Goal: Task Accomplishment & Management: Use online tool/utility

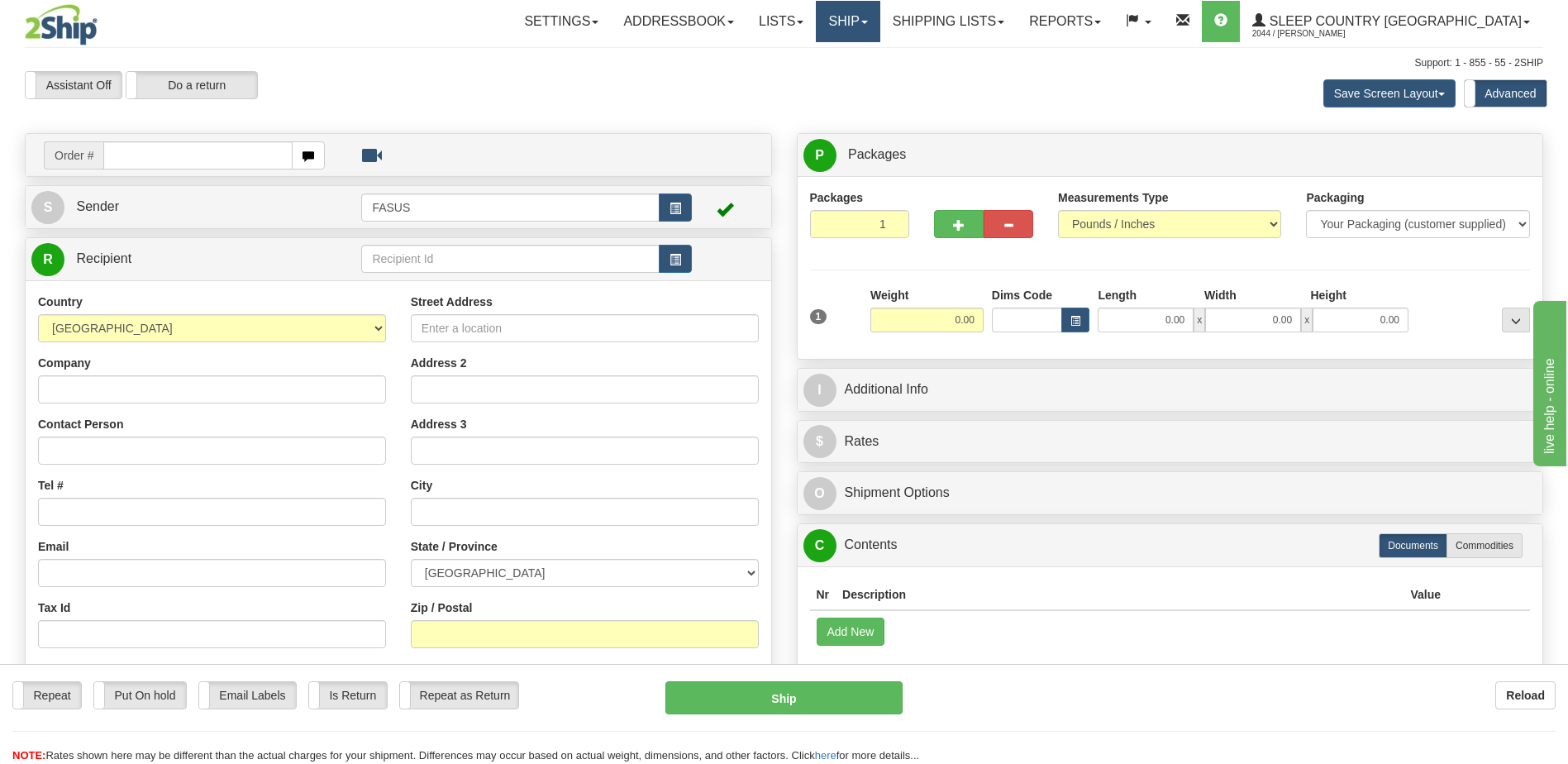
click at [880, 17] on link "Ship" at bounding box center [847, 21] width 63 height 41
click at [864, 79] on span "OnHold / Order Queue" at bounding box center [805, 79] width 117 height 13
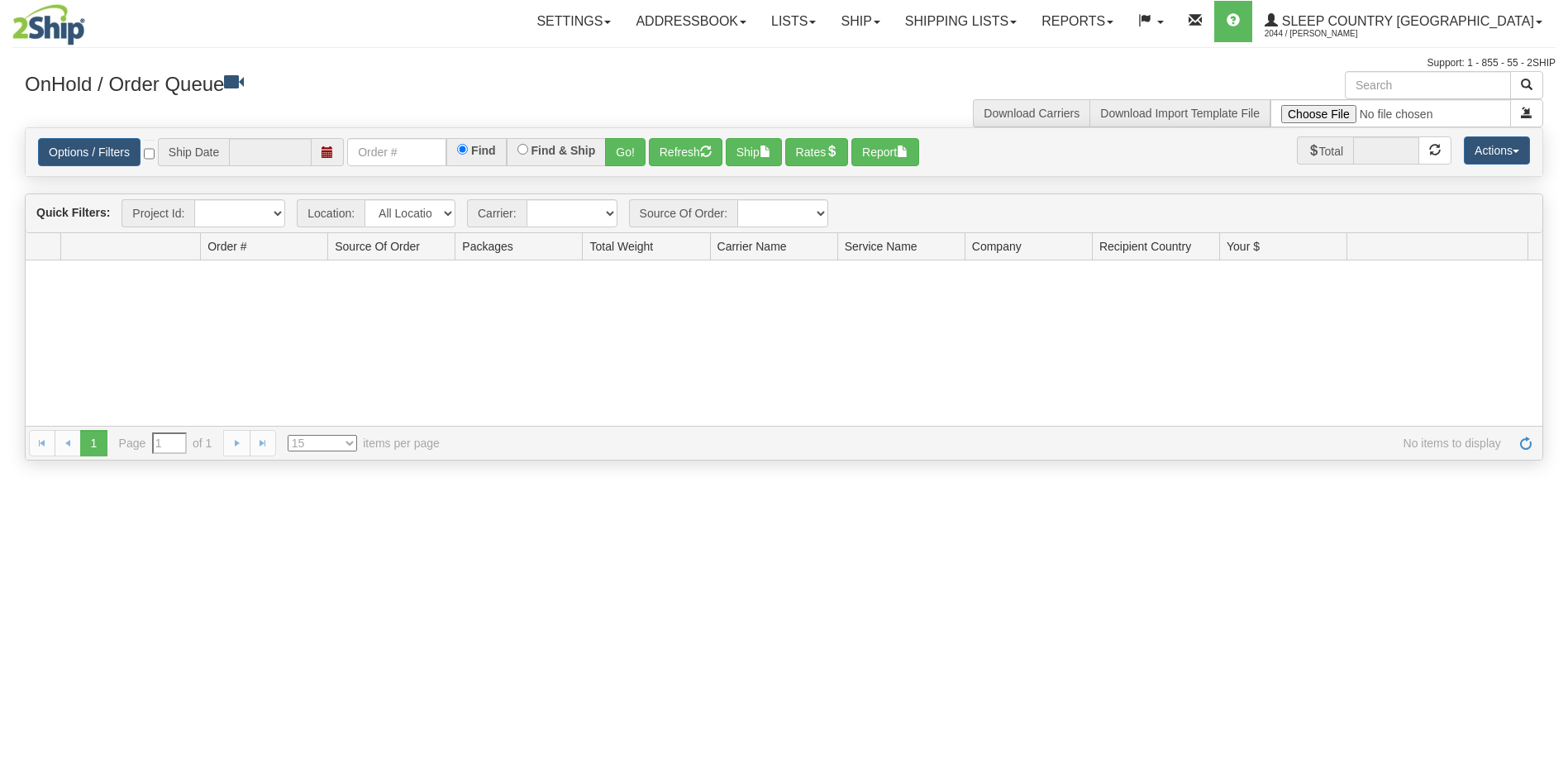
type input "[DATE]"
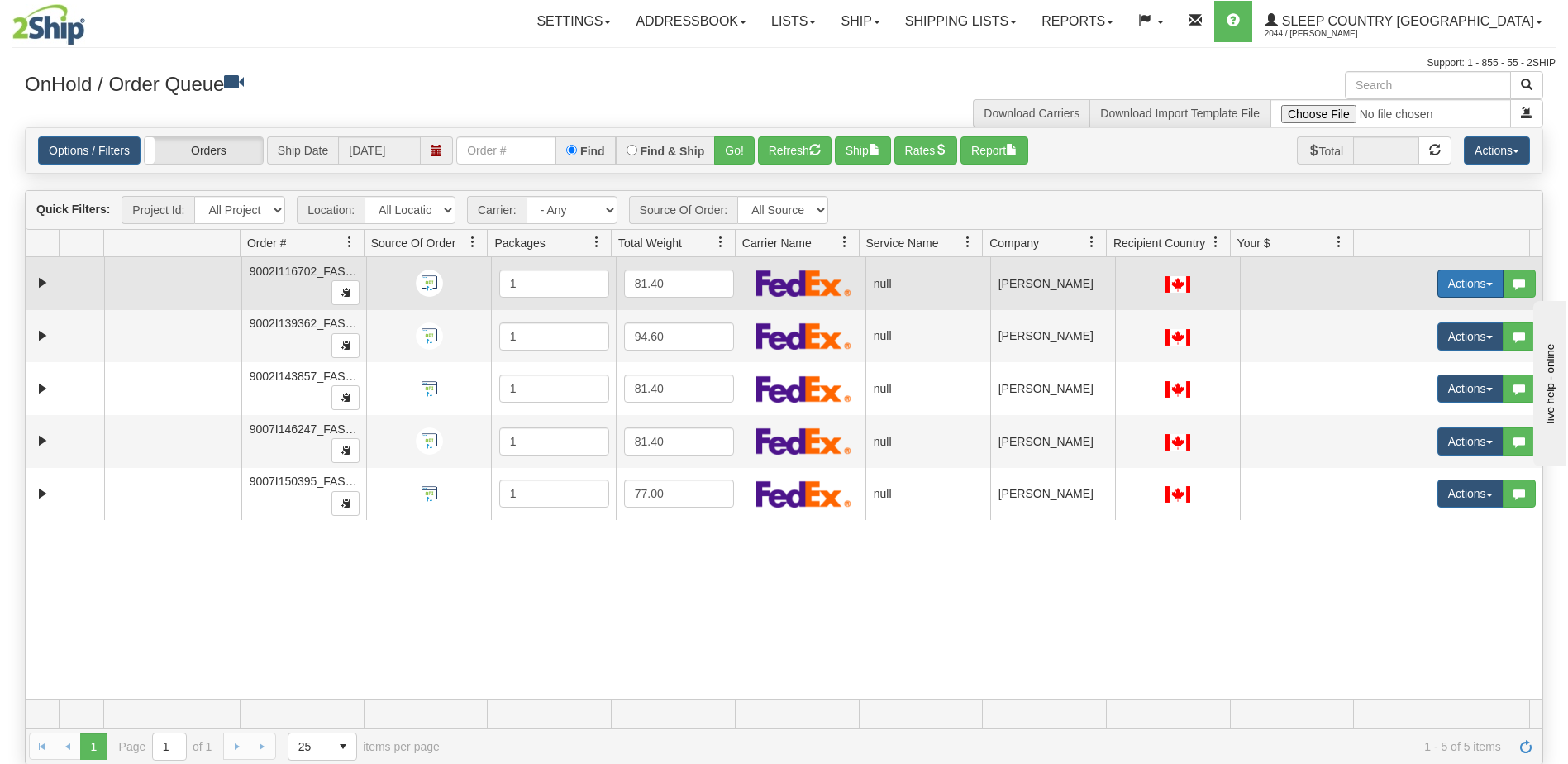
click at [1448, 281] on button "Actions" at bounding box center [1471, 283] width 66 height 29
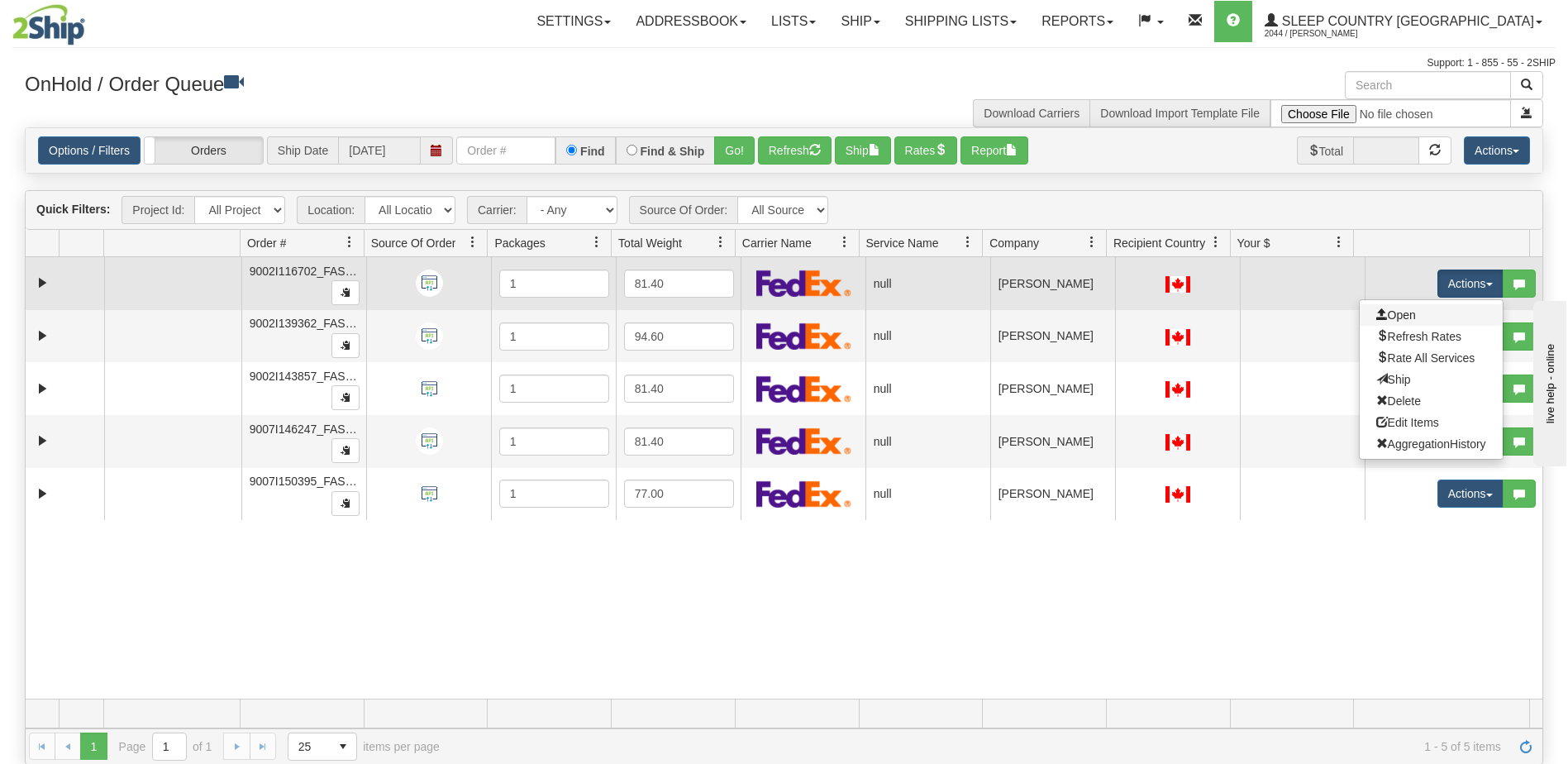
click at [1428, 314] on link "Open" at bounding box center [1432, 314] width 143 height 21
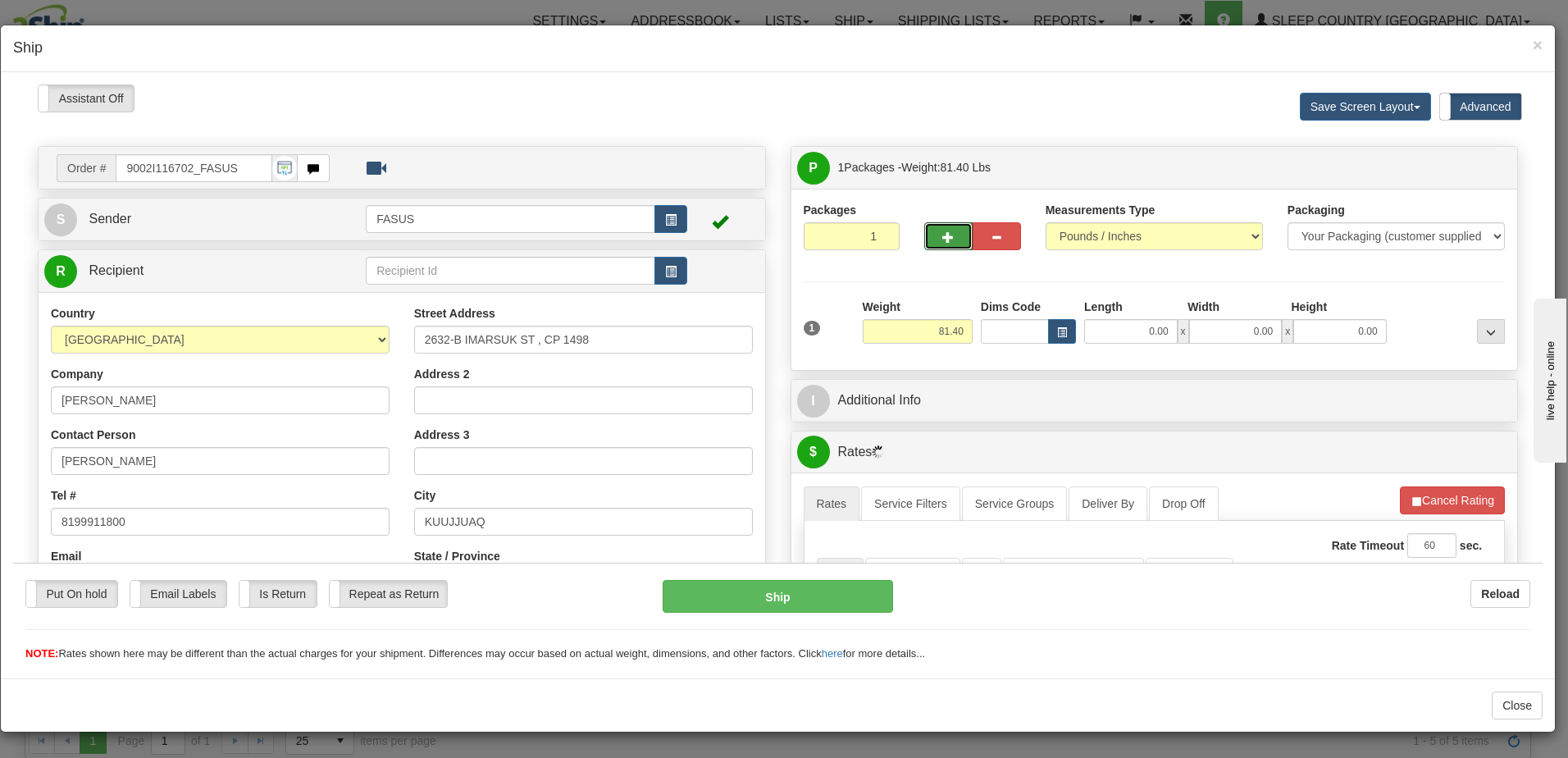
click at [943, 232] on span "button" at bounding box center [948, 237] width 12 height 11
type input "2"
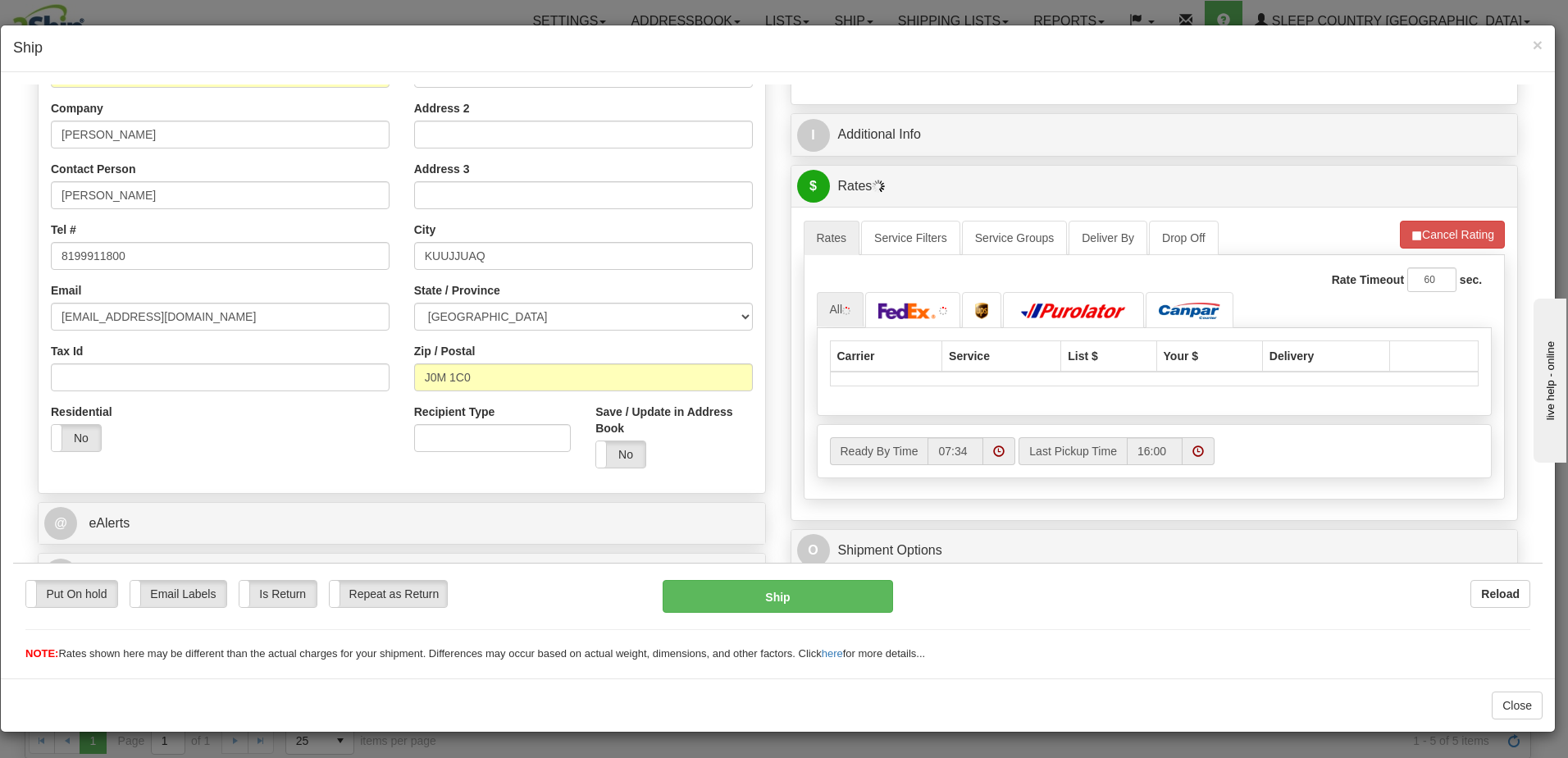
scroll to position [328, 0]
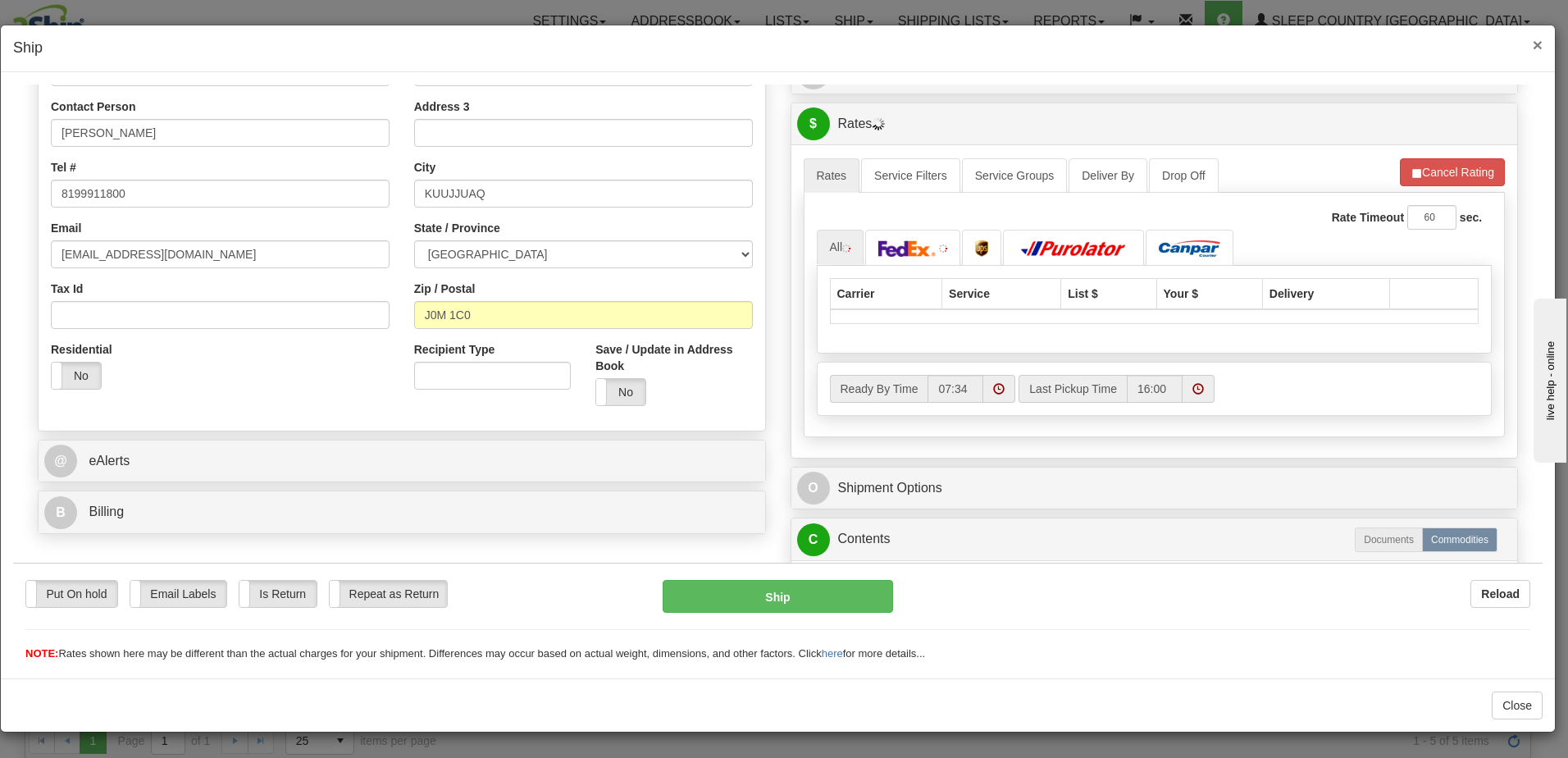
click at [1534, 45] on span "×" at bounding box center [1537, 45] width 10 height 19
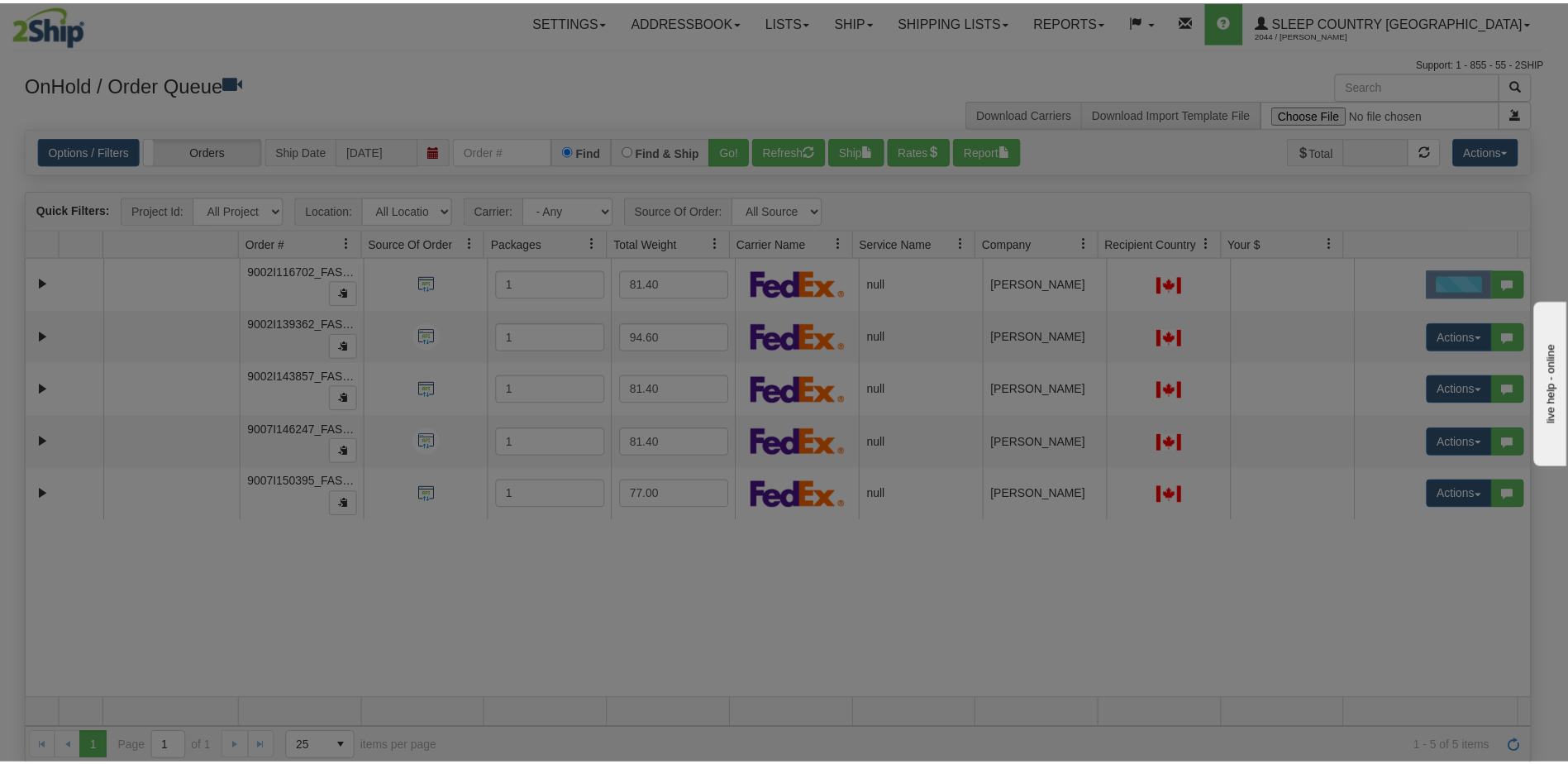
scroll to position [0, 0]
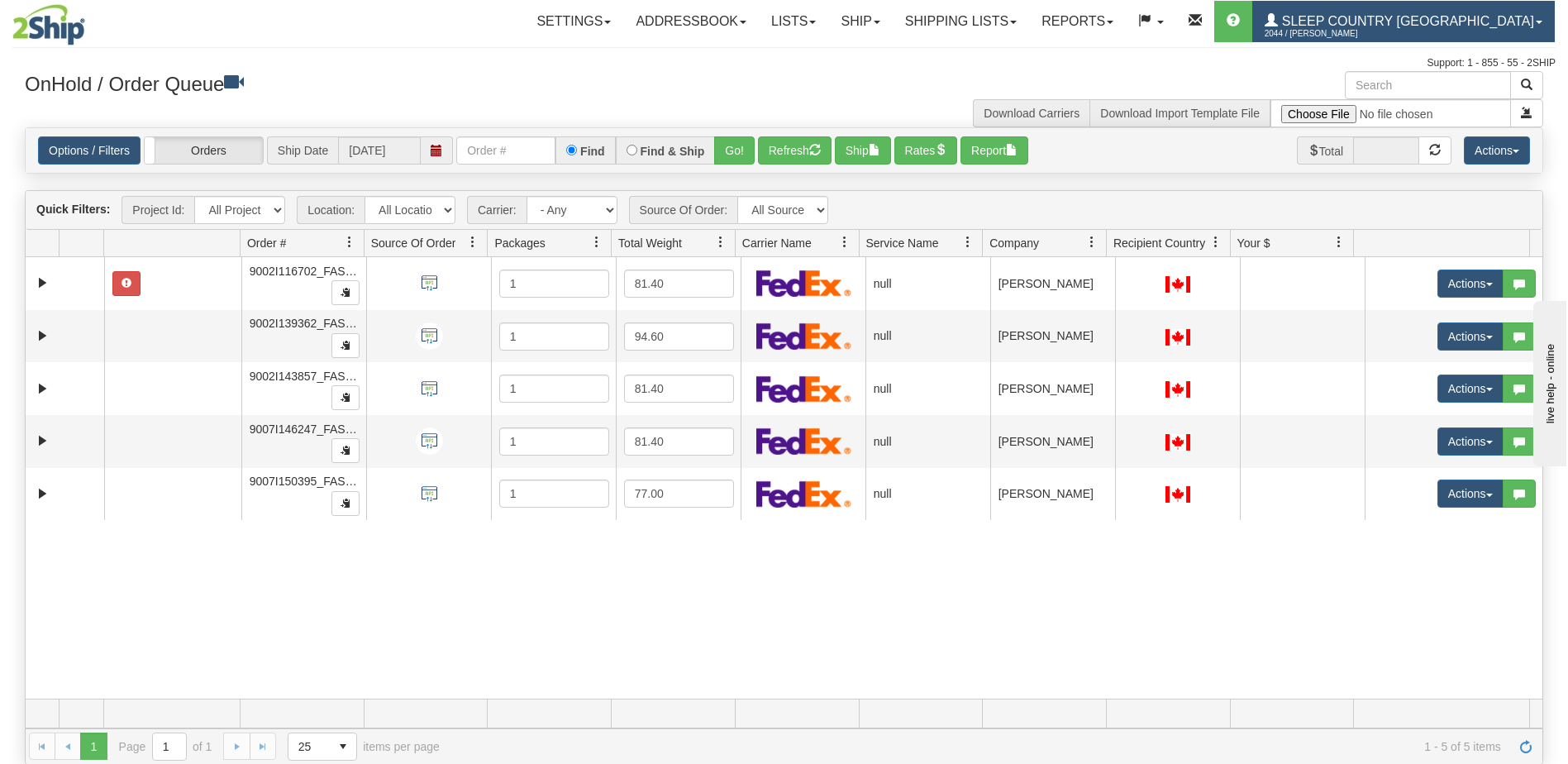
click at [1453, 14] on span "Sleep Country [GEOGRAPHIC_DATA]" at bounding box center [1406, 20] width 257 height 14
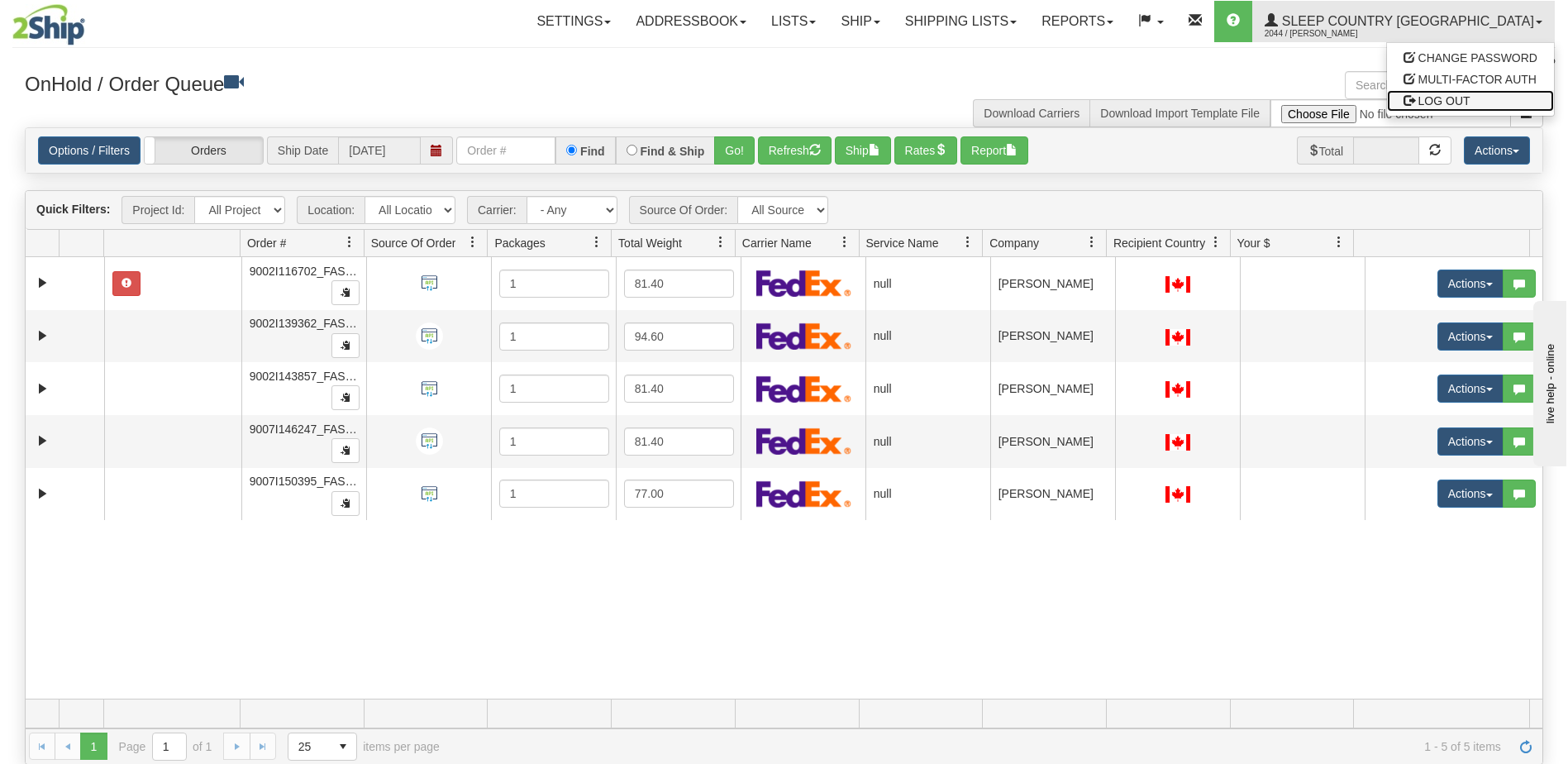
click at [1448, 98] on span "LOG OUT" at bounding box center [1445, 100] width 52 height 13
